Goal: Transaction & Acquisition: Purchase product/service

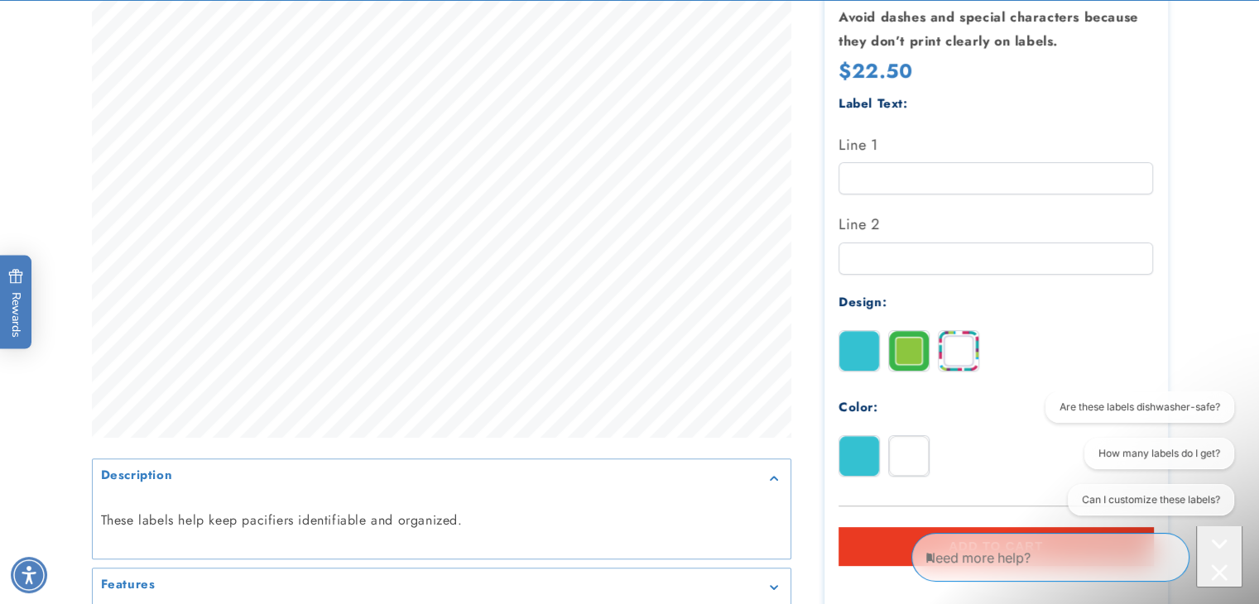
scroll to position [463, 0]
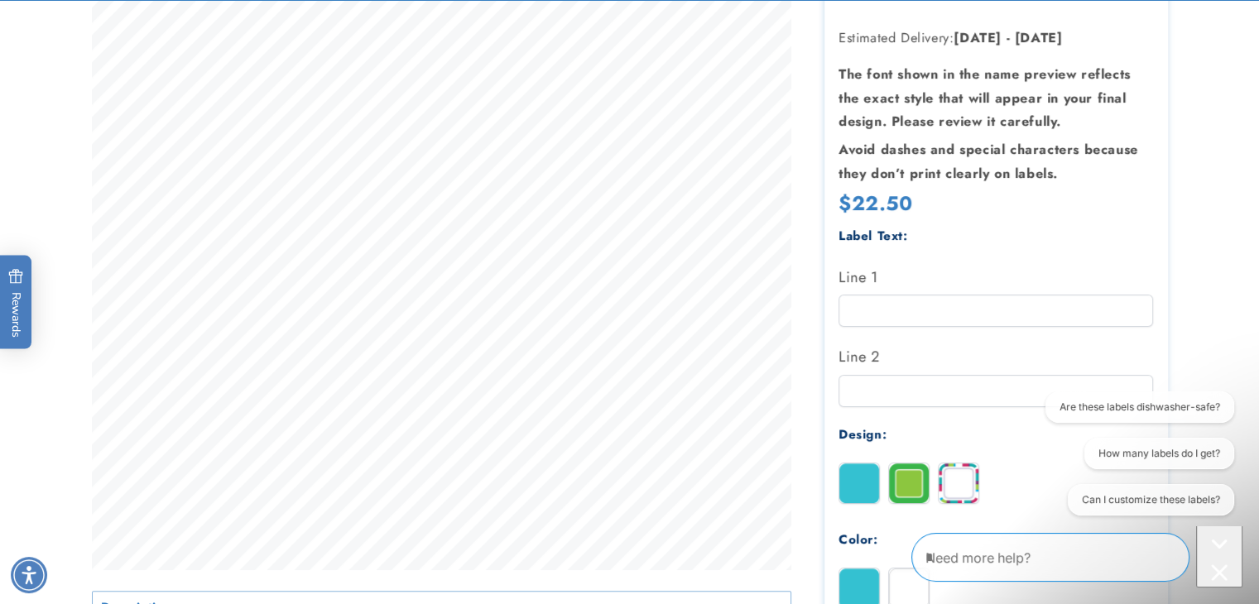
scroll to position [331, 0]
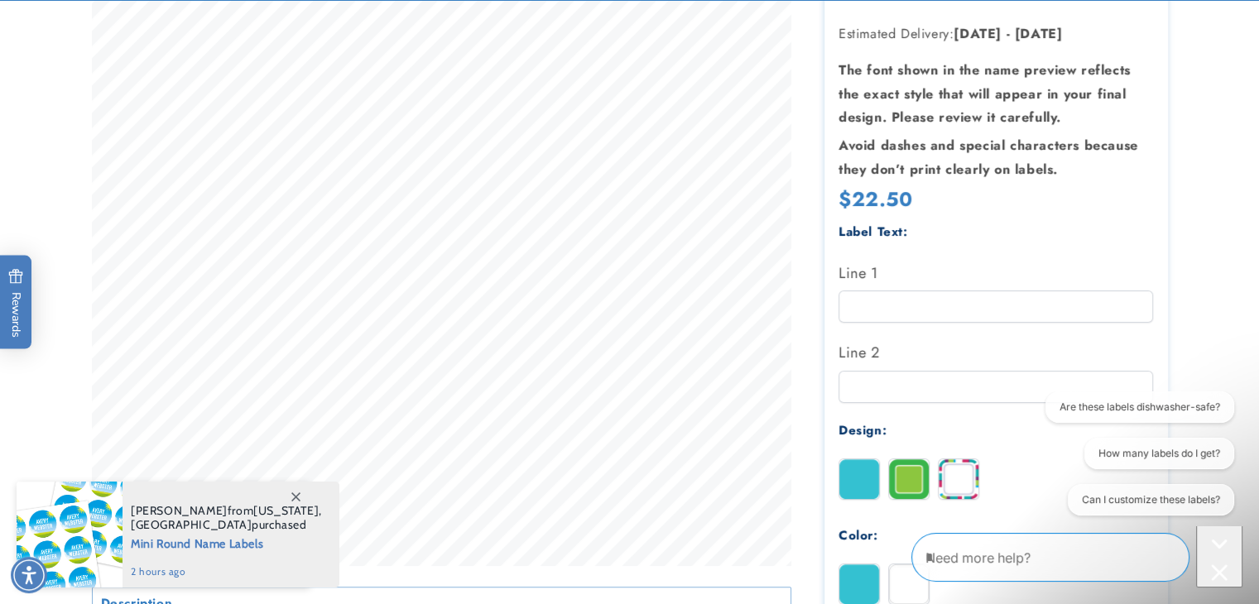
click at [295, 497] on icon at bounding box center [295, 496] width 9 height 9
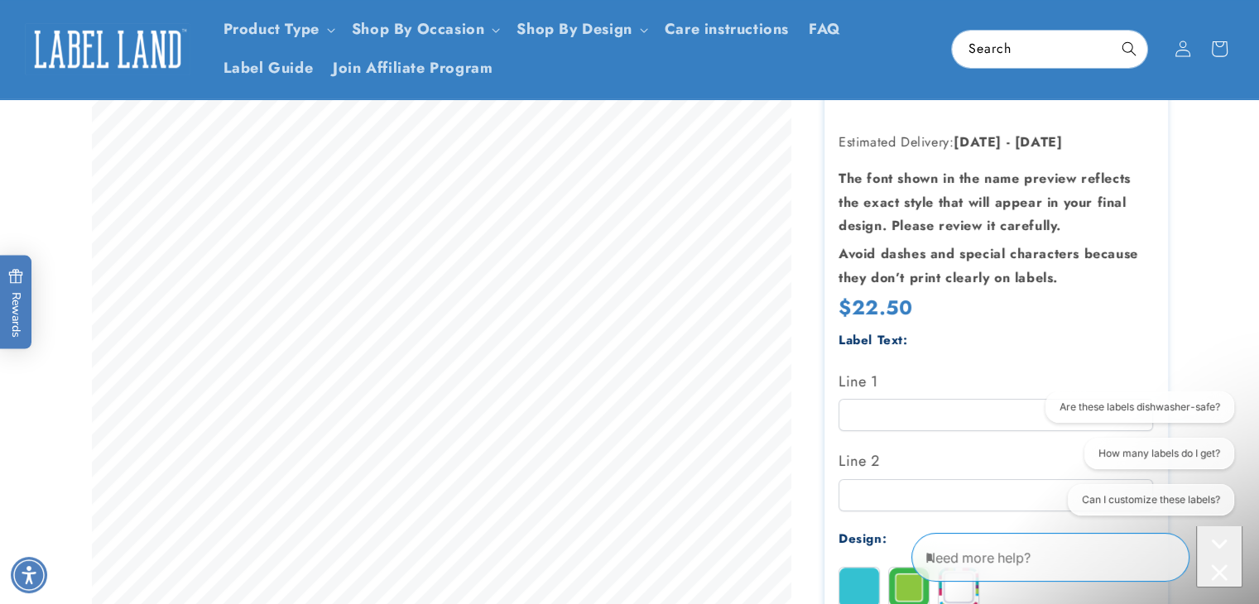
scroll to position [0, 0]
